Goal: Task Accomplishment & Management: Use online tool/utility

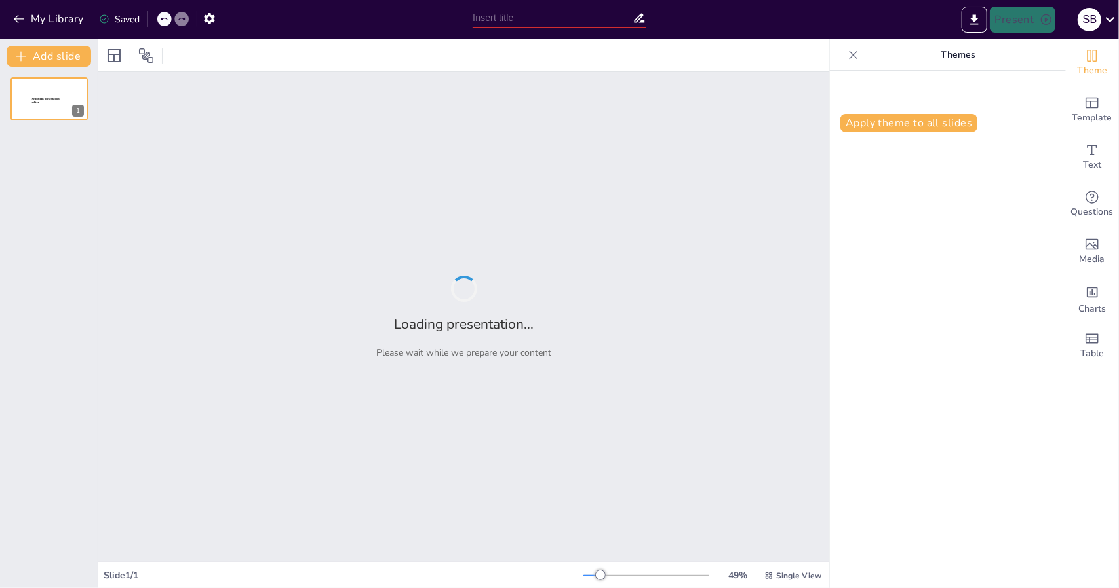
type input "Imported Pitch Deck - [GEOGRAPHIC_DATA]pptx"
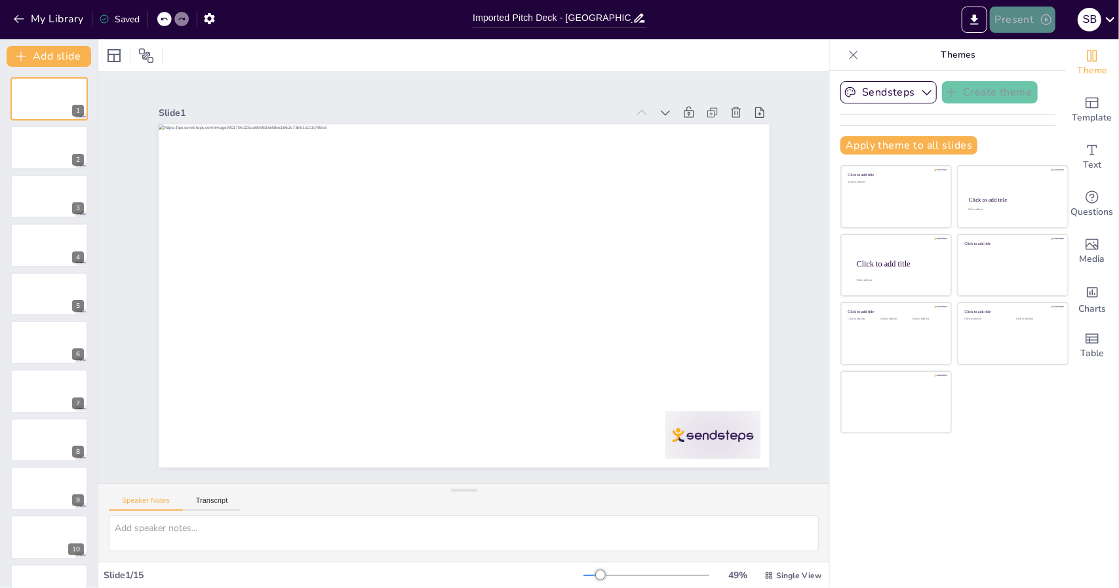
click at [1033, 17] on button "Present" at bounding box center [1023, 20] width 66 height 26
click at [1048, 85] on li "Play presentation" at bounding box center [1043, 80] width 104 height 21
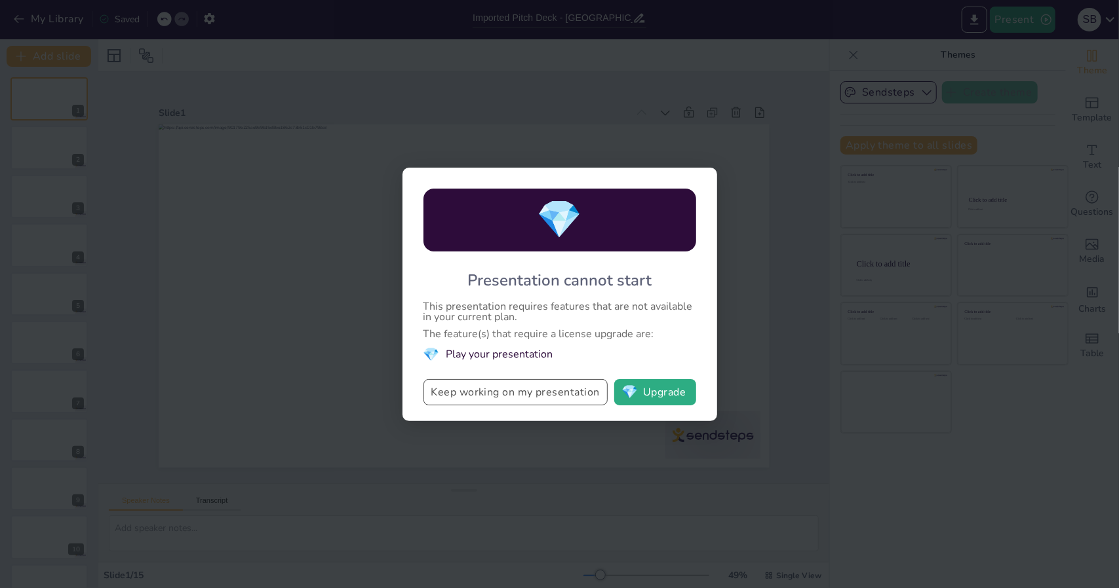
click at [557, 393] on button "Keep working on my presentation" at bounding box center [515, 392] width 184 height 26
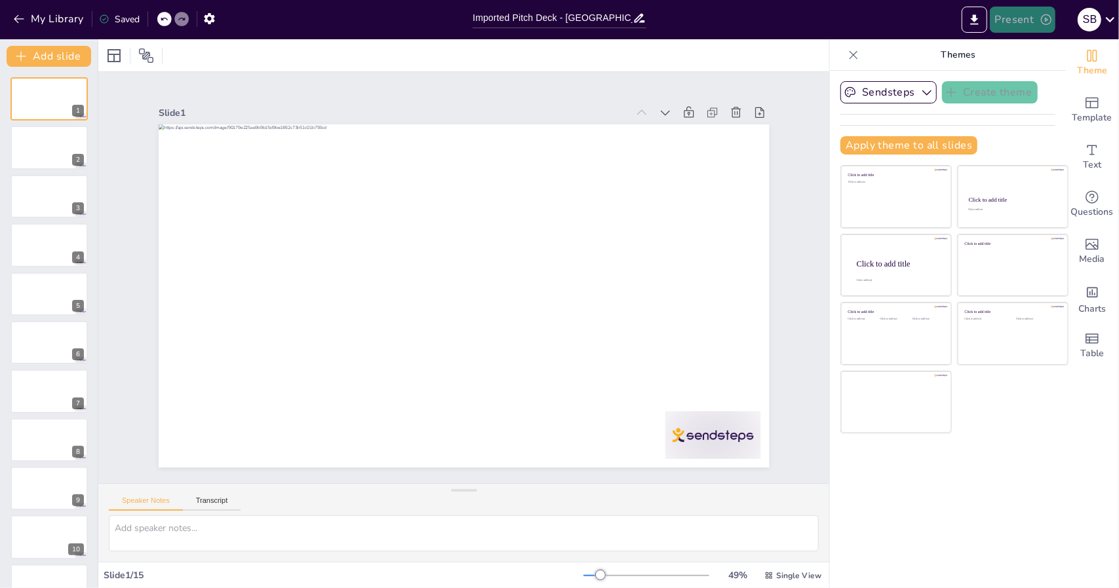
click at [1031, 28] on button "Present" at bounding box center [1023, 20] width 66 height 26
click at [1024, 52] on li "Preview presentation" at bounding box center [1043, 48] width 104 height 21
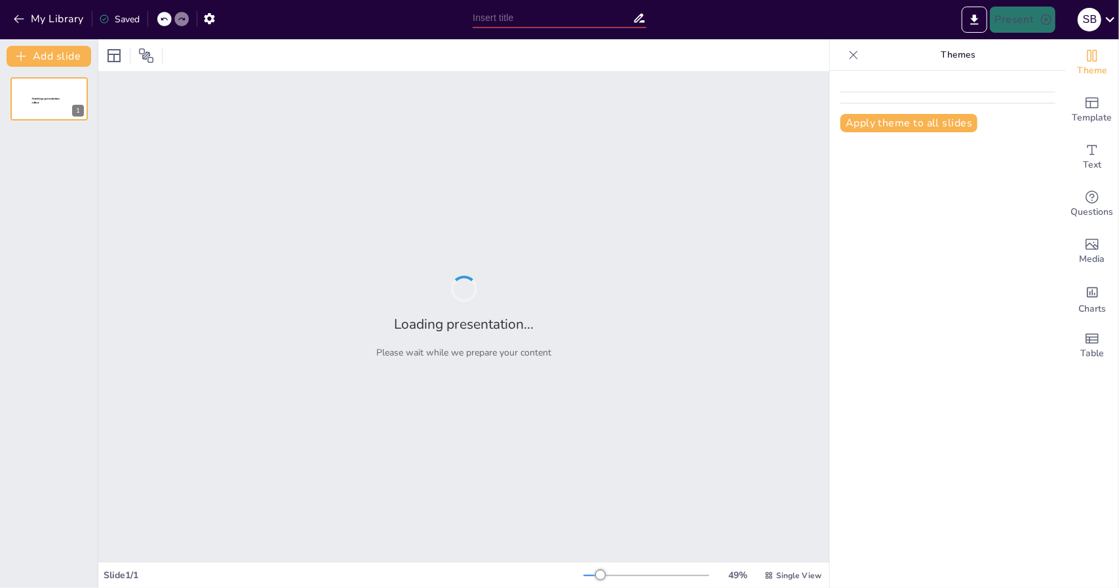
type input "Imported Pitch Deck - [GEOGRAPHIC_DATA]pptx"
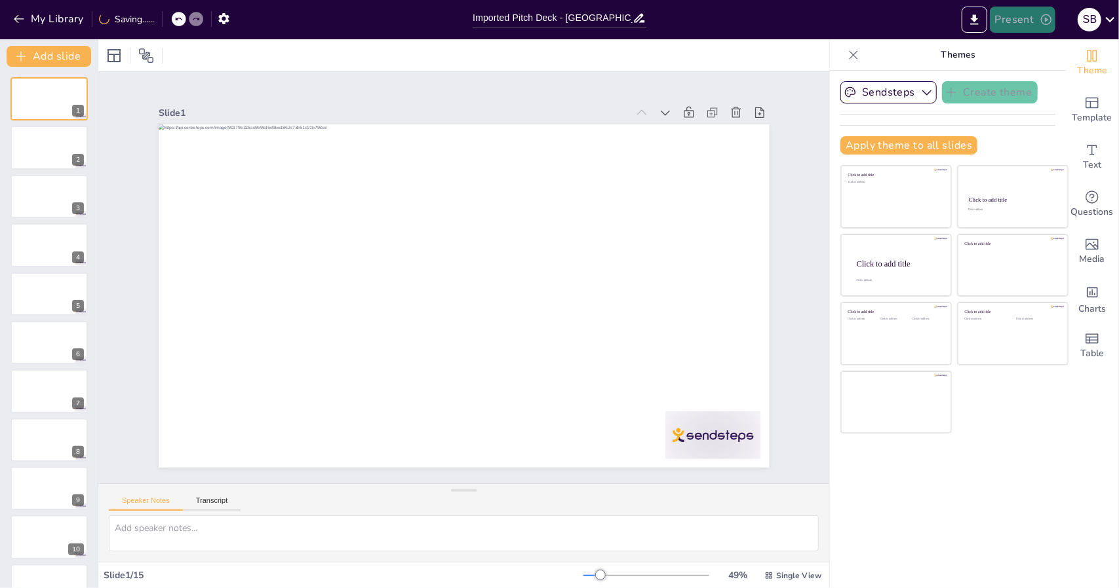
click at [1039, 16] on icon "button" at bounding box center [1045, 19] width 13 height 13
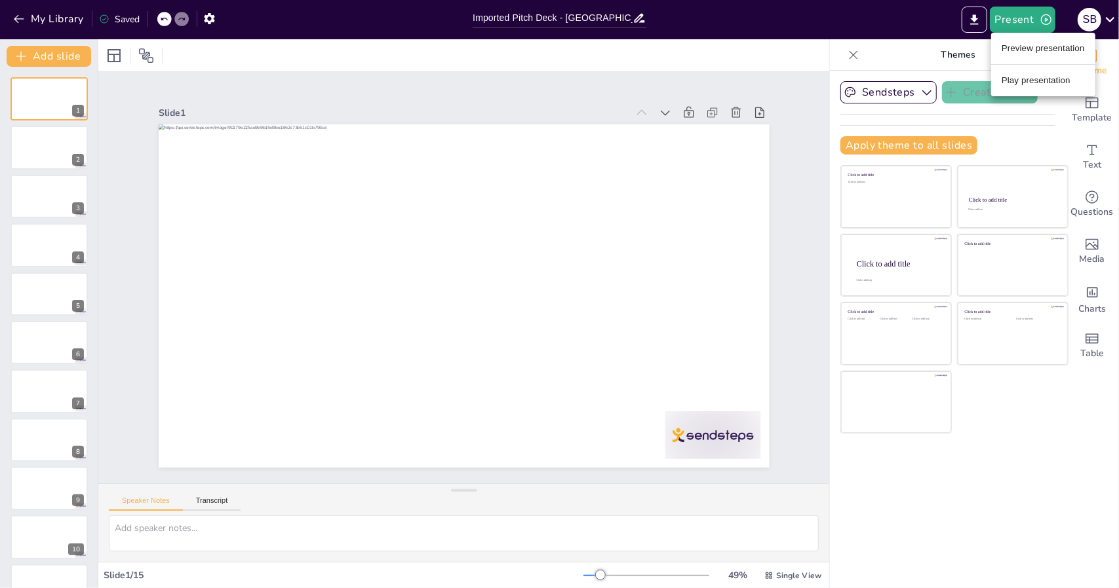
click at [1032, 44] on li "Preview presentation" at bounding box center [1043, 48] width 104 height 21
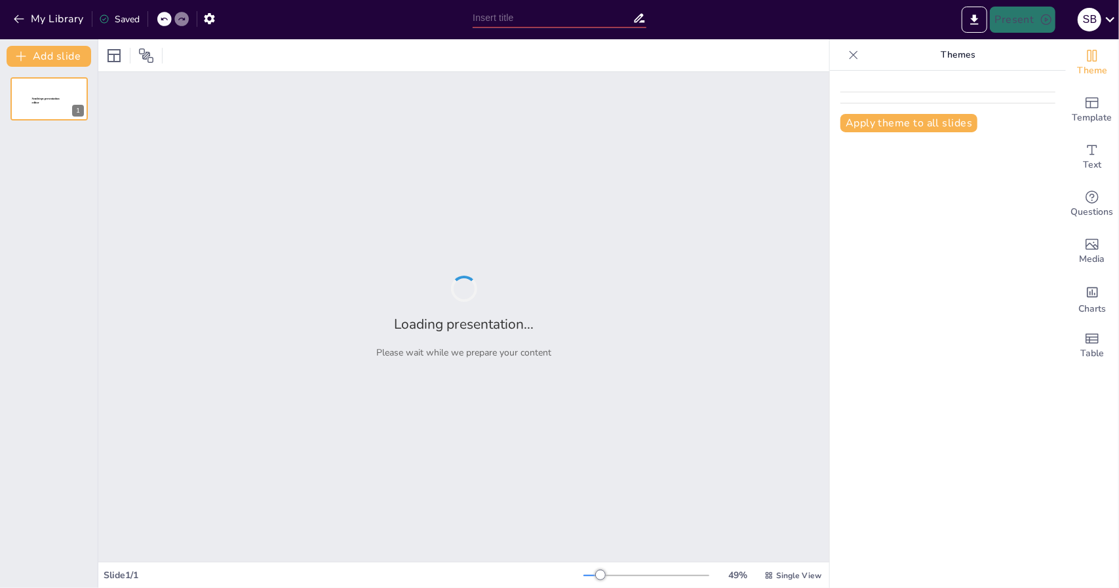
type input "Imported Pitch Deck - [GEOGRAPHIC_DATA]pptx"
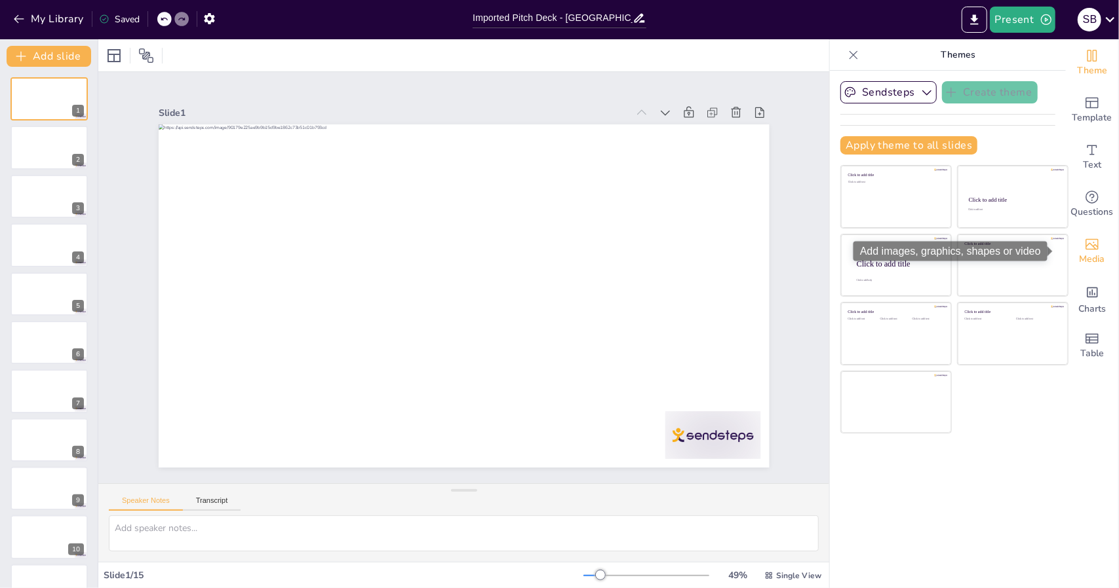
click at [1092, 247] on div "Media" at bounding box center [1092, 251] width 52 height 47
